Goal: Transaction & Acquisition: Book appointment/travel/reservation

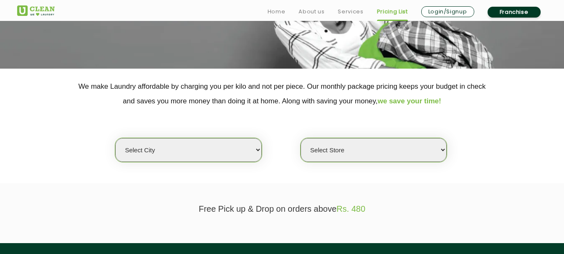
scroll to position [125, 0]
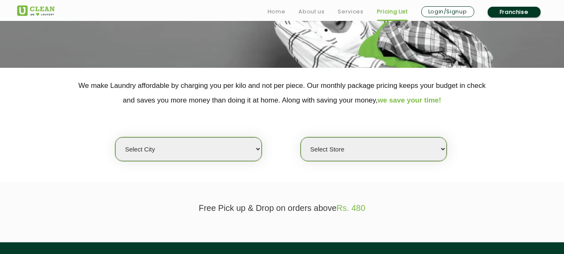
click at [215, 155] on select "Select city [GEOGRAPHIC_DATA] [GEOGRAPHIC_DATA] [GEOGRAPHIC_DATA] [GEOGRAPHIC_D…" at bounding box center [188, 149] width 146 height 24
select select "23"
click at [115, 137] on select "Select city [GEOGRAPHIC_DATA] [GEOGRAPHIC_DATA] [GEOGRAPHIC_DATA] [GEOGRAPHIC_D…" at bounding box center [188, 149] width 146 height 24
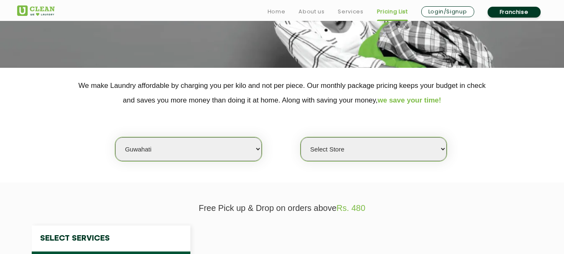
select select "0"
click at [345, 150] on select "Select Store UClean RG Baruah UClean Ghoramara UClean Narengi UClean Ulubari UC…" at bounding box center [374, 149] width 146 height 24
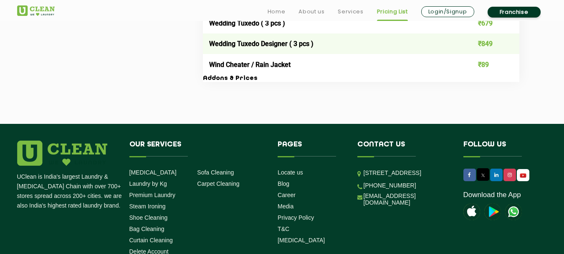
scroll to position [1797, 0]
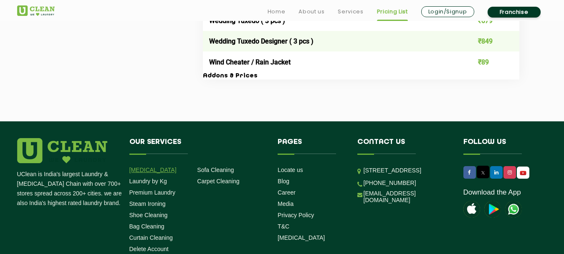
click at [146, 170] on link "[MEDICAL_DATA]" at bounding box center [153, 169] width 47 height 7
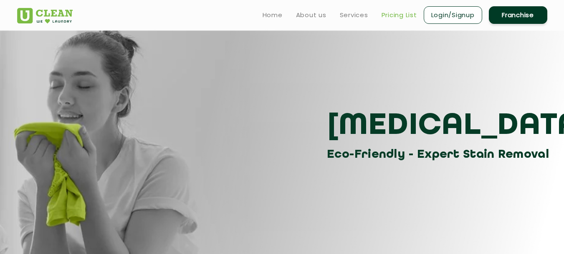
click at [397, 15] on link "Pricing List" at bounding box center [400, 15] width 36 height 10
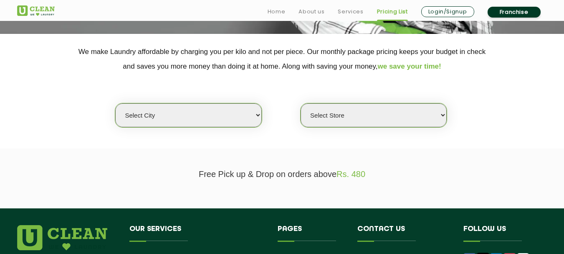
scroll to position [209, 0]
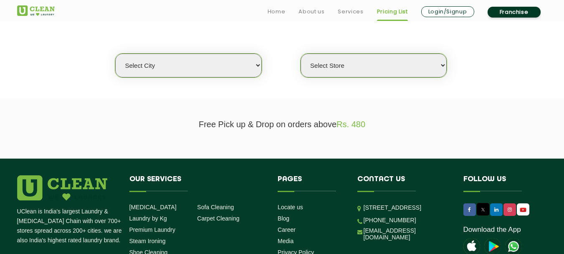
click at [206, 63] on select "Select city Aalo Abu Dhabi Agartala Agra Ahmedabad Akola Aligarh Alwar - UClean…" at bounding box center [188, 65] width 146 height 24
select select "23"
click at [115, 53] on select "Select city Aalo Abu Dhabi Agartala Agra Ahmedabad Akola Aligarh Alwar - UClean…" at bounding box center [188, 65] width 146 height 24
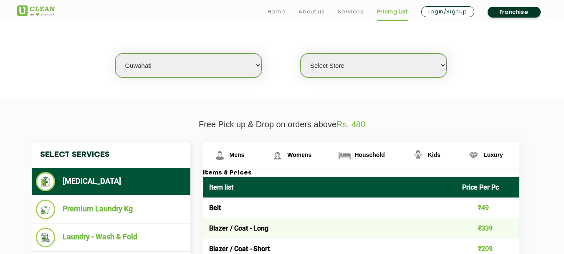
click at [355, 71] on select "Select Store UClean RG Baruah UClean Ghoramara UClean Narengi UClean Ulubari UC…" at bounding box center [374, 65] width 146 height 24
select select "399"
click at [301, 53] on select "Select Store UClean RG Baruah UClean Ghoramara UClean Narengi UClean Ulubari UC…" at bounding box center [374, 65] width 146 height 24
click at [234, 154] on span "Mens" at bounding box center [237, 154] width 15 height 7
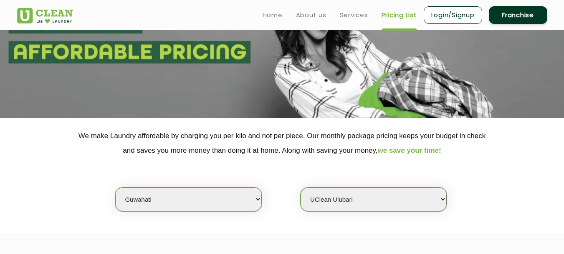
scroll to position [0, 0]
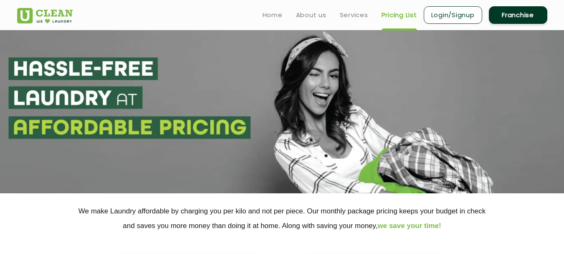
click at [445, 16] on link "Login/Signup" at bounding box center [453, 15] width 58 height 18
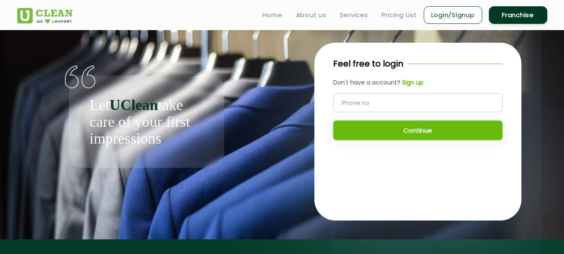
click at [364, 102] on input "tel" at bounding box center [418, 102] width 170 height 19
click at [359, 101] on input "tel" at bounding box center [418, 102] width 170 height 19
type input "7099026944"
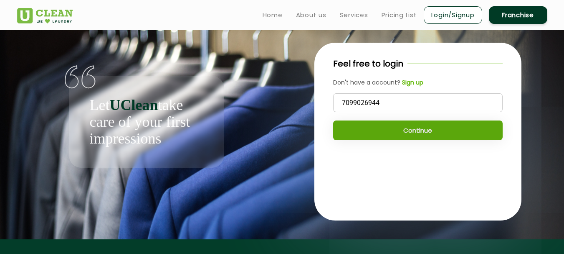
click at [398, 129] on button "Continue" at bounding box center [418, 130] width 170 height 20
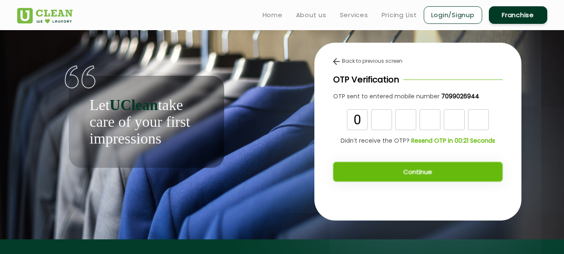
type input "0"
type input "7"
type input "9"
type input "5"
type input "4"
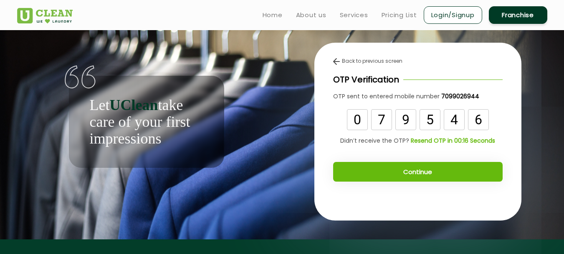
type input "6"
click at [419, 177] on button "Continue" at bounding box center [418, 172] width 170 height 20
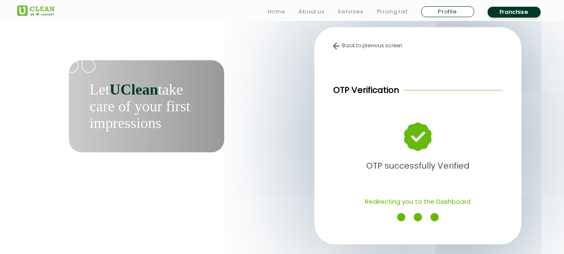
scroll to position [42, 0]
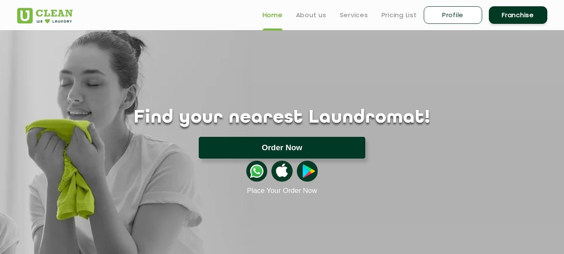
click at [280, 150] on button "Order Now" at bounding box center [282, 148] width 167 height 22
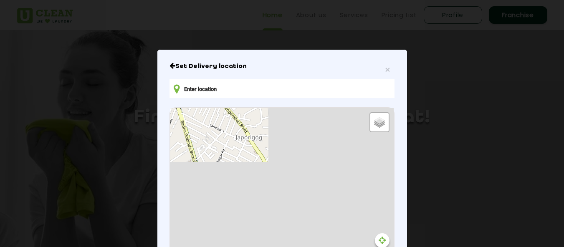
type input "[PERSON_NAME] Buildwell, [GEOGRAPHIC_DATA], [GEOGRAPHIC_DATA], [GEOGRAPHIC_DATA…"
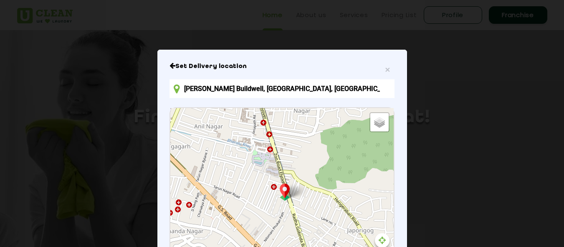
click at [375, 92] on input "[PERSON_NAME] Buildwell, [GEOGRAPHIC_DATA], [GEOGRAPHIC_DATA], [GEOGRAPHIC_DATA…" at bounding box center [282, 88] width 225 height 19
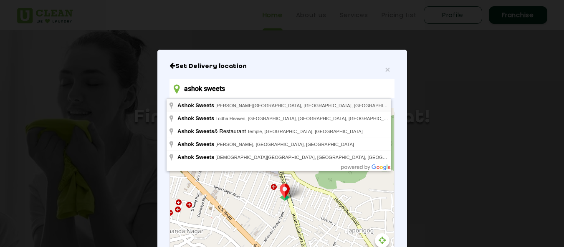
type input "Ashok Sweets, [PERSON_NAME][GEOGRAPHIC_DATA], [GEOGRAPHIC_DATA], [GEOGRAPHIC_DA…"
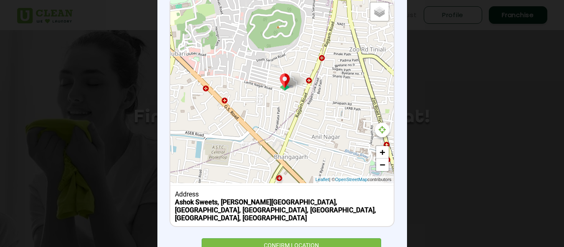
scroll to position [125, 0]
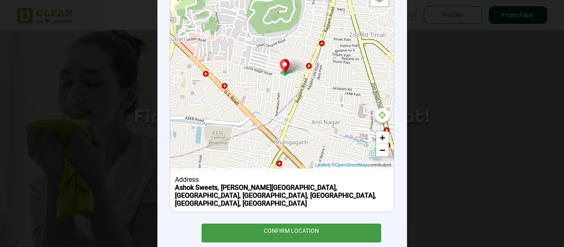
click at [285, 224] on div "CONFIRM LOCATION" at bounding box center [292, 233] width 180 height 19
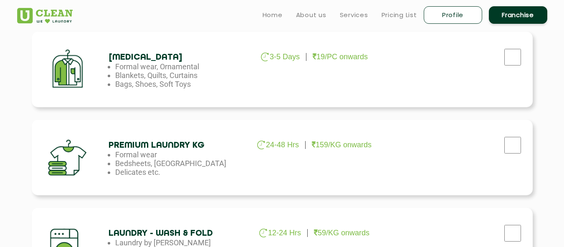
scroll to position [251, 0]
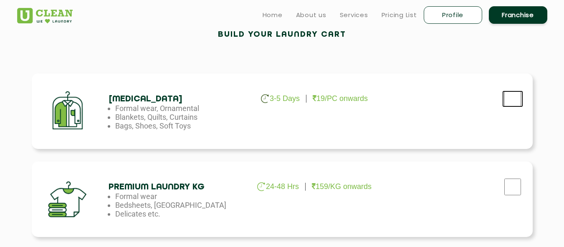
click at [514, 97] on input "checkbox" at bounding box center [513, 99] width 21 height 17
checkbox input "true"
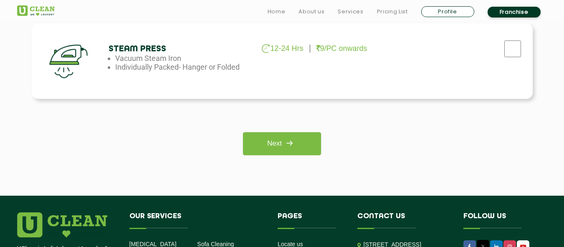
scroll to position [710, 0]
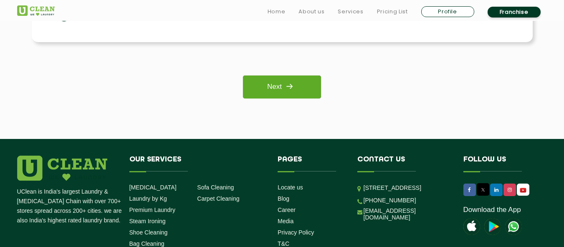
click at [279, 89] on link "Next" at bounding box center [282, 87] width 78 height 23
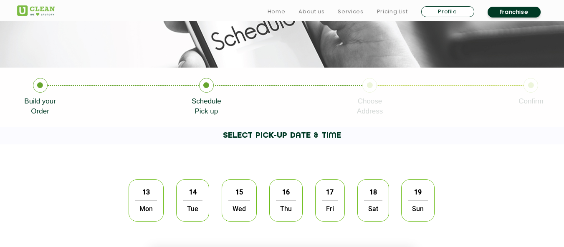
scroll to position [167, 0]
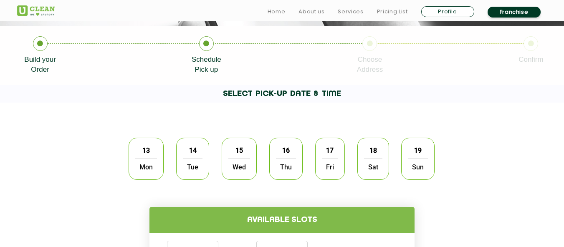
click at [243, 150] on span "15" at bounding box center [239, 150] width 16 height 16
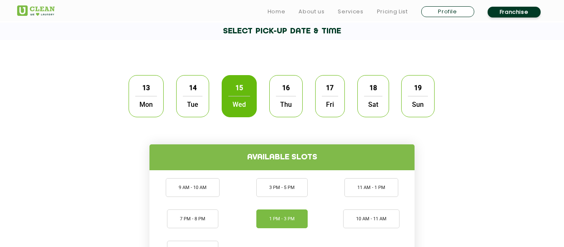
scroll to position [251, 0]
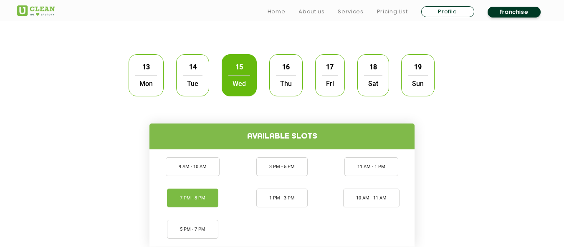
click at [200, 204] on li "7 PM - 8 PM" at bounding box center [192, 198] width 51 height 19
click at [289, 137] on h4 "Available slots" at bounding box center [282, 137] width 265 height 26
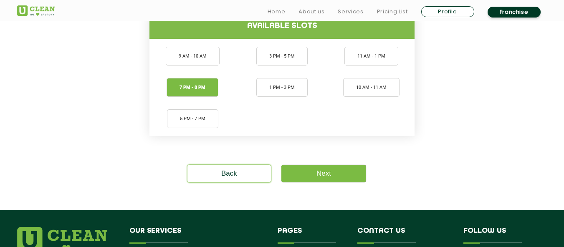
scroll to position [376, 0]
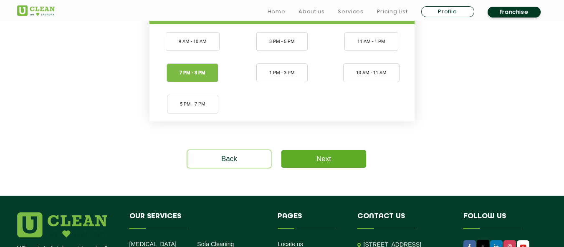
click at [315, 160] on link "Next" at bounding box center [324, 159] width 85 height 18
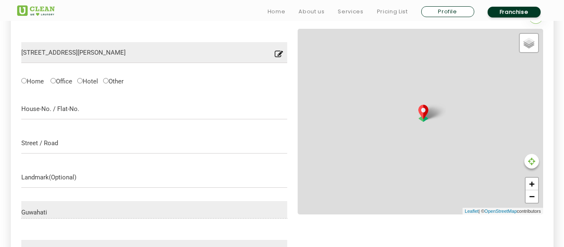
scroll to position [264, 0]
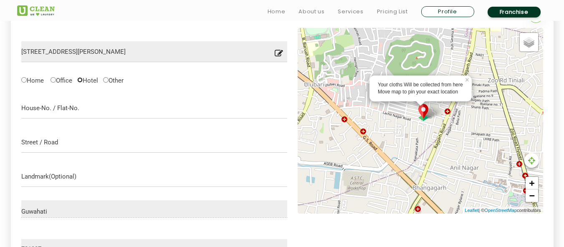
click at [82, 82] on input "Hotel" at bounding box center [79, 79] width 5 height 5
radio input "true"
click at [64, 112] on input "text" at bounding box center [154, 108] width 267 height 21
type input "Hotel Grand 555"
click at [46, 149] on input "text" at bounding box center [154, 142] width 267 height 21
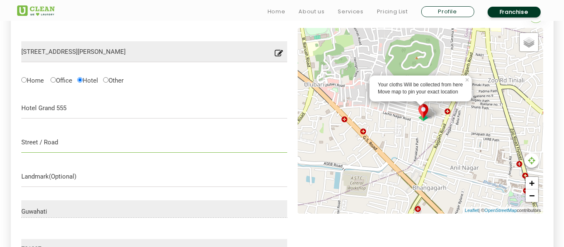
paste input "[STREET_ADDRESS][PERSON_NAME]"
type input "[STREET_ADDRESS][PERSON_NAME],"
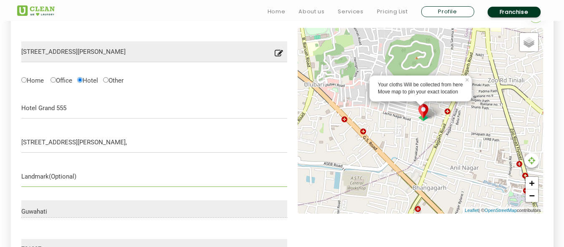
paste input "[GEOGRAPHIC_DATA], [GEOGRAPHIC_DATA] 781007"
type input "G"
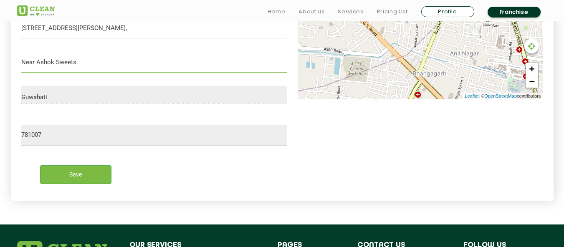
scroll to position [389, 0]
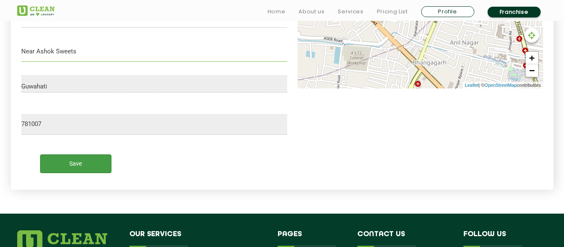
type input "Near Ashok Sweets"
click at [75, 165] on input "Save" at bounding box center [75, 164] width 71 height 19
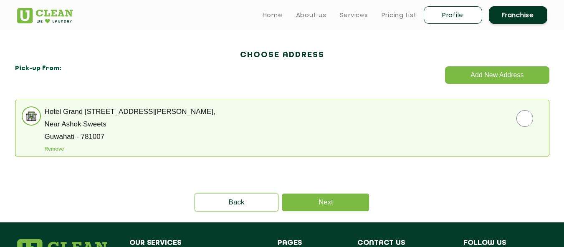
scroll to position [222, 0]
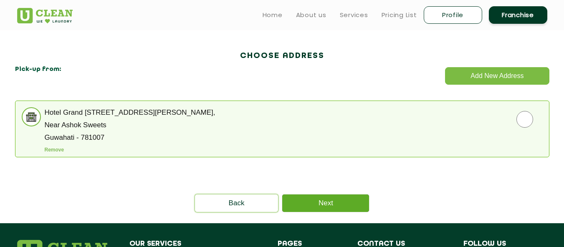
click at [333, 202] on link "Next" at bounding box center [325, 204] width 87 height 18
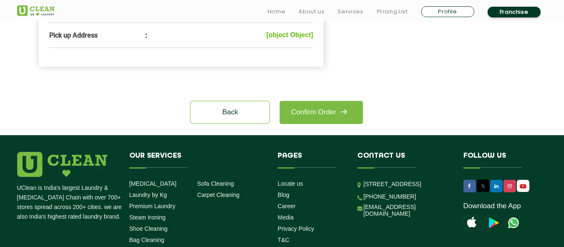
scroll to position [376, 0]
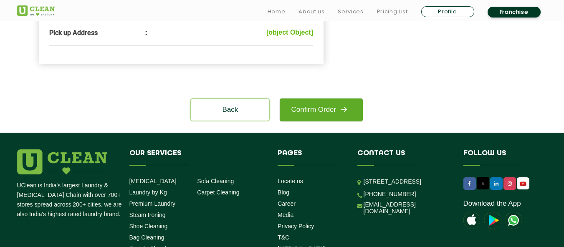
click at [310, 121] on link "Confirm Order" at bounding box center [321, 110] width 83 height 23
